Goal: Task Accomplishment & Management: Use online tool/utility

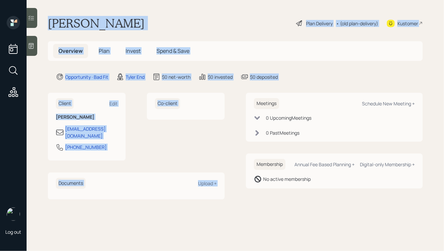
drag, startPoint x: 293, startPoint y: 88, endPoint x: 168, endPoint y: 9, distance: 148.2
click at [168, 9] on main "[PERSON_NAME] Plan Delivery • (old plan-delivery) Kustomer Overview Plan Invest…" at bounding box center [236, 125] width 418 height 251
click at [139, 12] on main "[PERSON_NAME] Plan Delivery • (old plan-delivery) Kustomer Overview Plan Invest…" at bounding box center [236, 125] width 418 height 251
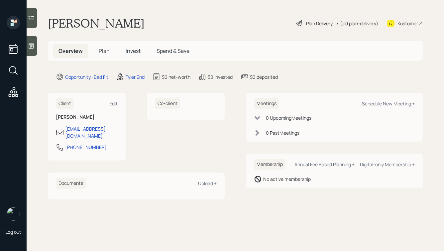
click at [31, 43] on icon at bounding box center [31, 46] width 7 height 7
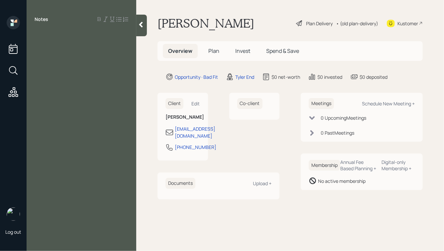
click at [143, 24] on icon at bounding box center [141, 24] width 7 height 7
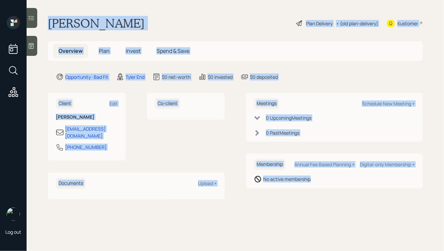
drag, startPoint x: 49, startPoint y: 18, endPoint x: 272, endPoint y: 211, distance: 295.5
click at [272, 211] on main "[PERSON_NAME] Plan Delivery • (old plan-delivery) Kustomer Overview Plan Invest…" at bounding box center [236, 125] width 418 height 251
click at [307, 202] on main "[PERSON_NAME] Plan Delivery • (old plan-delivery) Kustomer Overview Plan Invest…" at bounding box center [236, 125] width 418 height 251
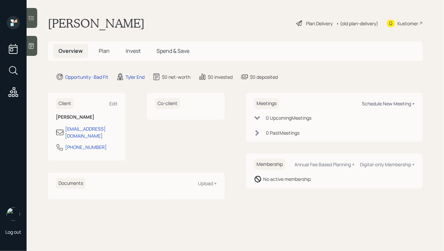
click at [381, 105] on div "Schedule New Meeting +" at bounding box center [388, 103] width 53 height 6
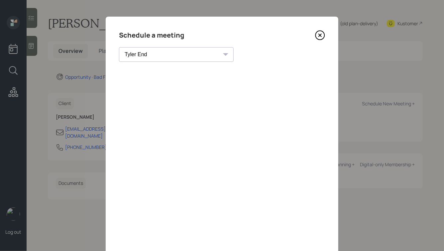
click at [165, 53] on select "[PERSON_NAME] [PERSON_NAME] [PERSON_NAME] [PERSON_NAME] [PERSON_NAME] [PERSON_N…" at bounding box center [176, 54] width 115 height 15
click at [159, 55] on select "[PERSON_NAME] [PERSON_NAME] [PERSON_NAME] [PERSON_NAME] [PERSON_NAME] [PERSON_N…" at bounding box center [176, 54] width 115 height 15
select select "ade3b313-576a-42c5-b346-1eb294908ae6"
click at [119, 47] on select "[PERSON_NAME] [PERSON_NAME] [PERSON_NAME] [PERSON_NAME] [PERSON_NAME] [PERSON_N…" at bounding box center [176, 54] width 115 height 15
click at [322, 36] on icon at bounding box center [320, 35] width 10 height 10
